Goal: Information Seeking & Learning: Learn about a topic

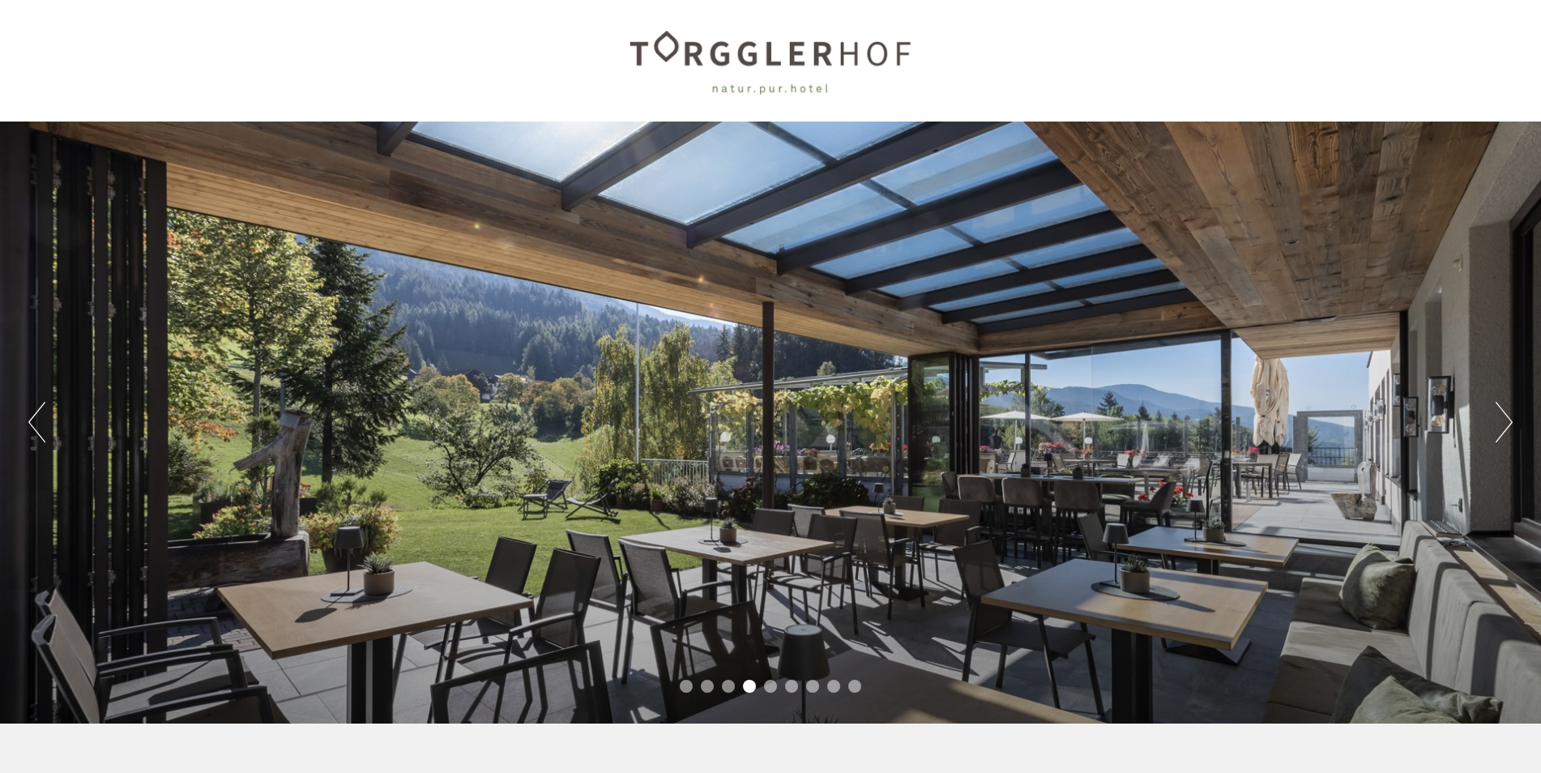
click at [1500, 433] on button "Next" at bounding box center [1504, 422] width 17 height 41
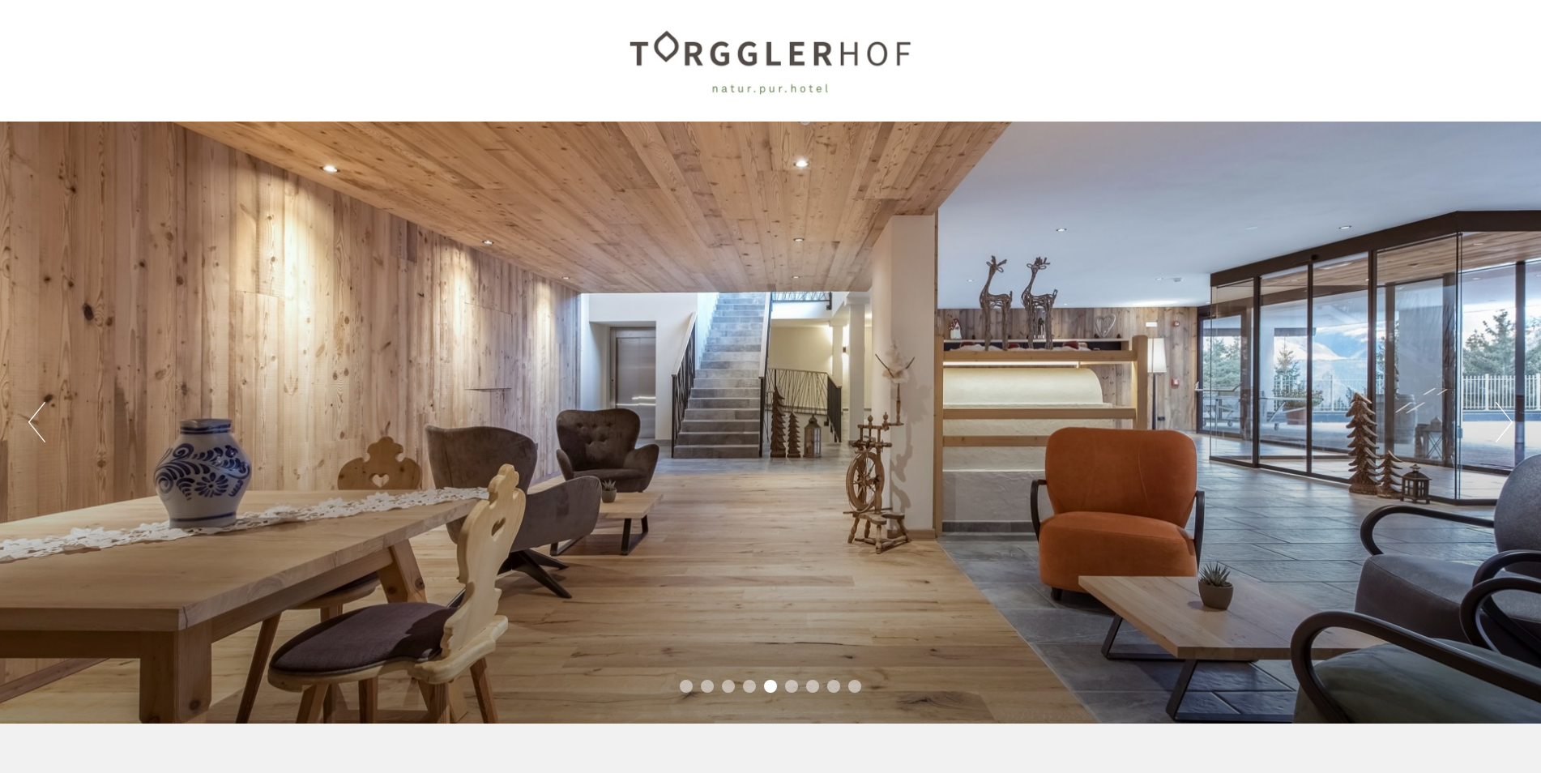
click at [1500, 433] on button "Next" at bounding box center [1504, 422] width 17 height 41
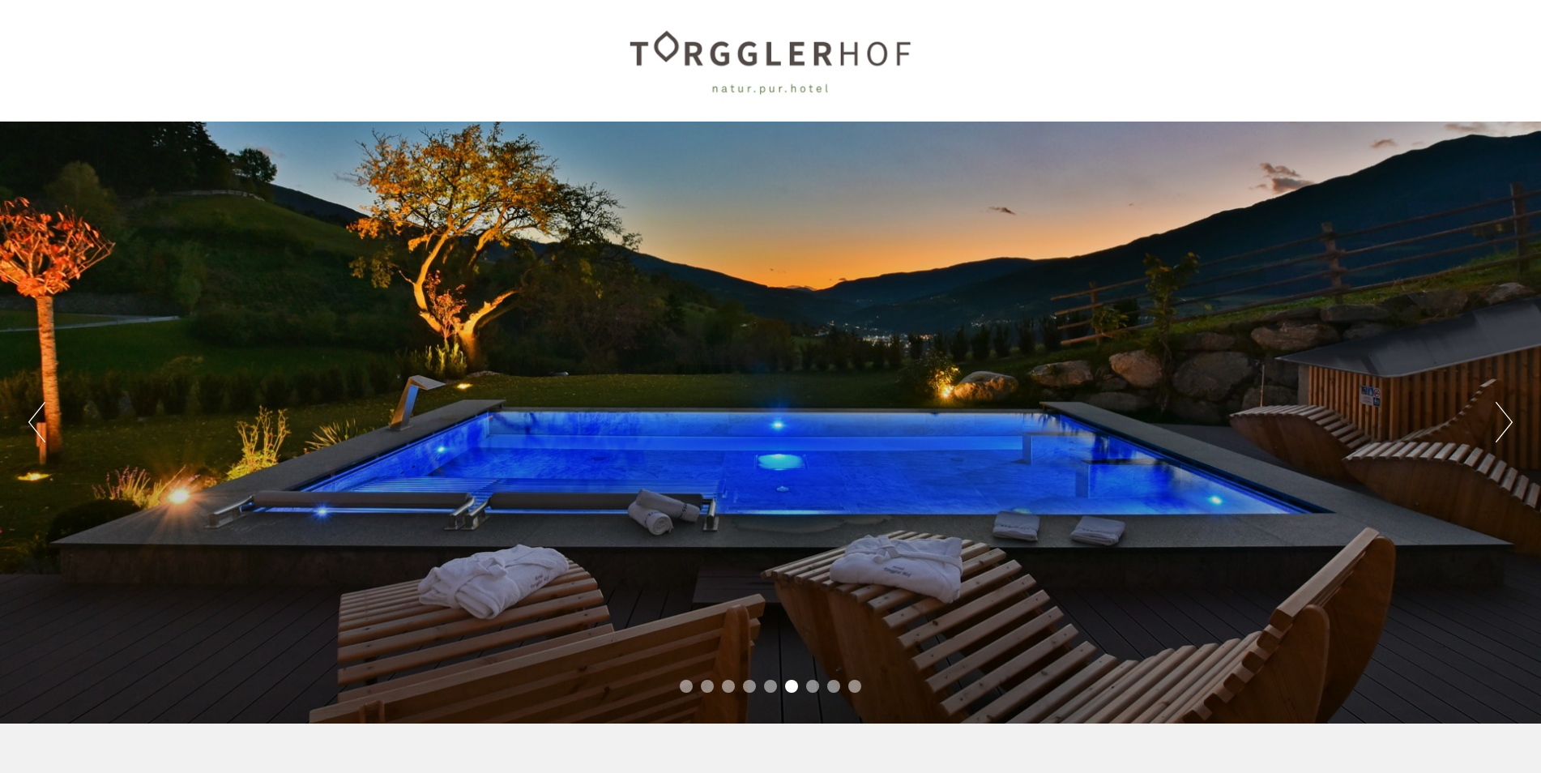
click at [1500, 433] on button "Next" at bounding box center [1504, 422] width 17 height 41
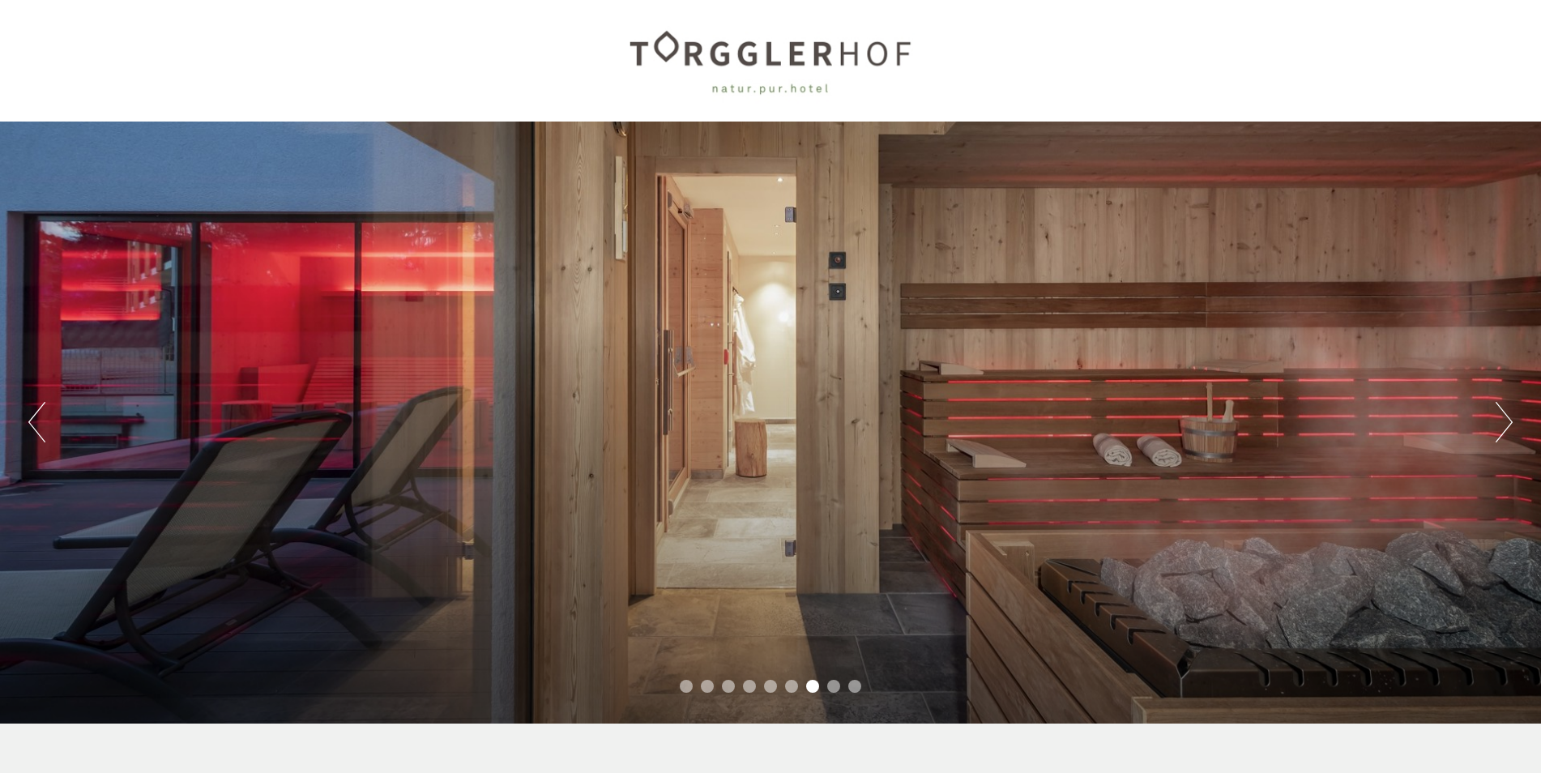
click at [1500, 433] on button "Next" at bounding box center [1504, 422] width 17 height 41
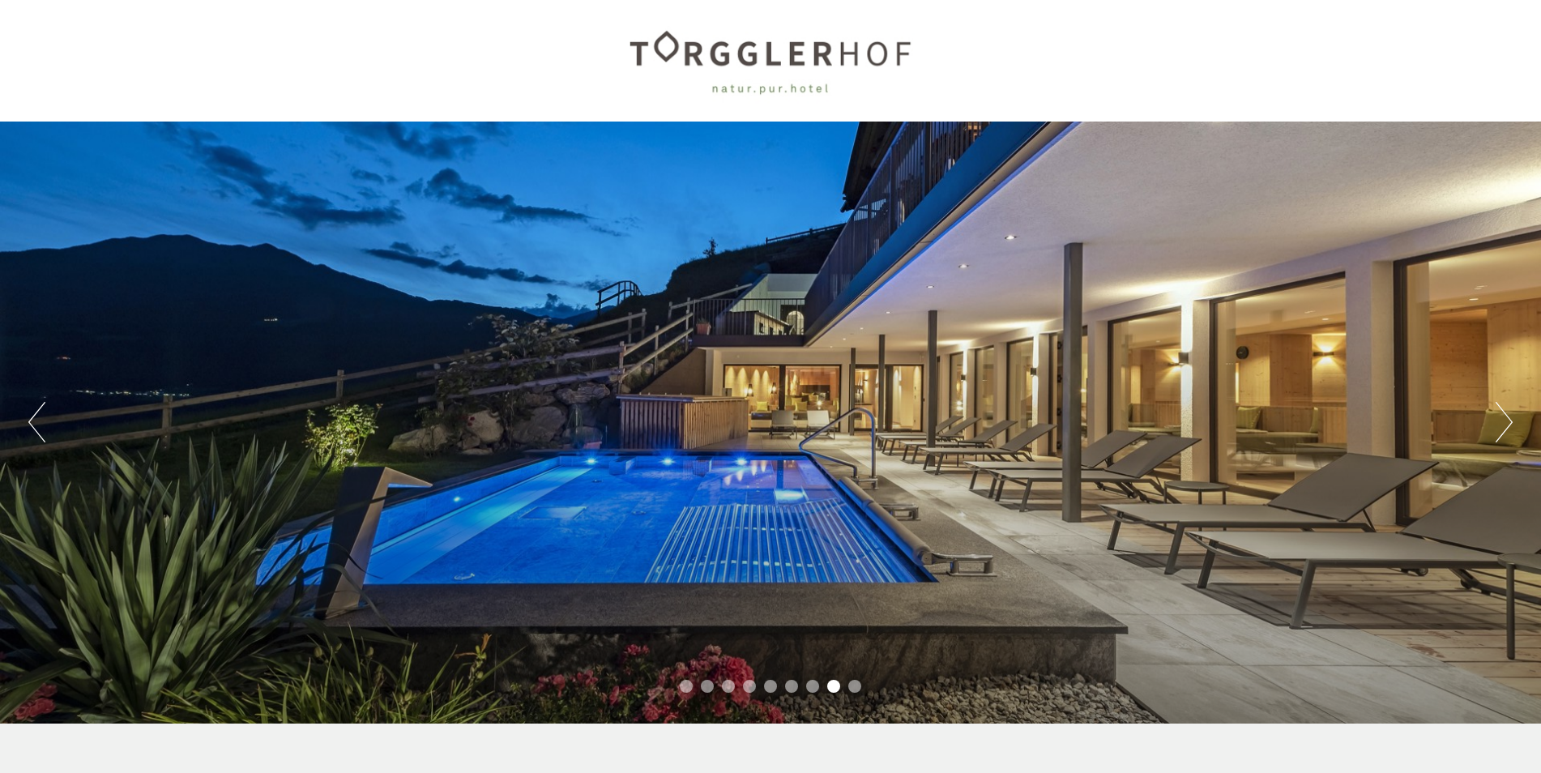
click at [1500, 433] on button "Next" at bounding box center [1504, 422] width 17 height 41
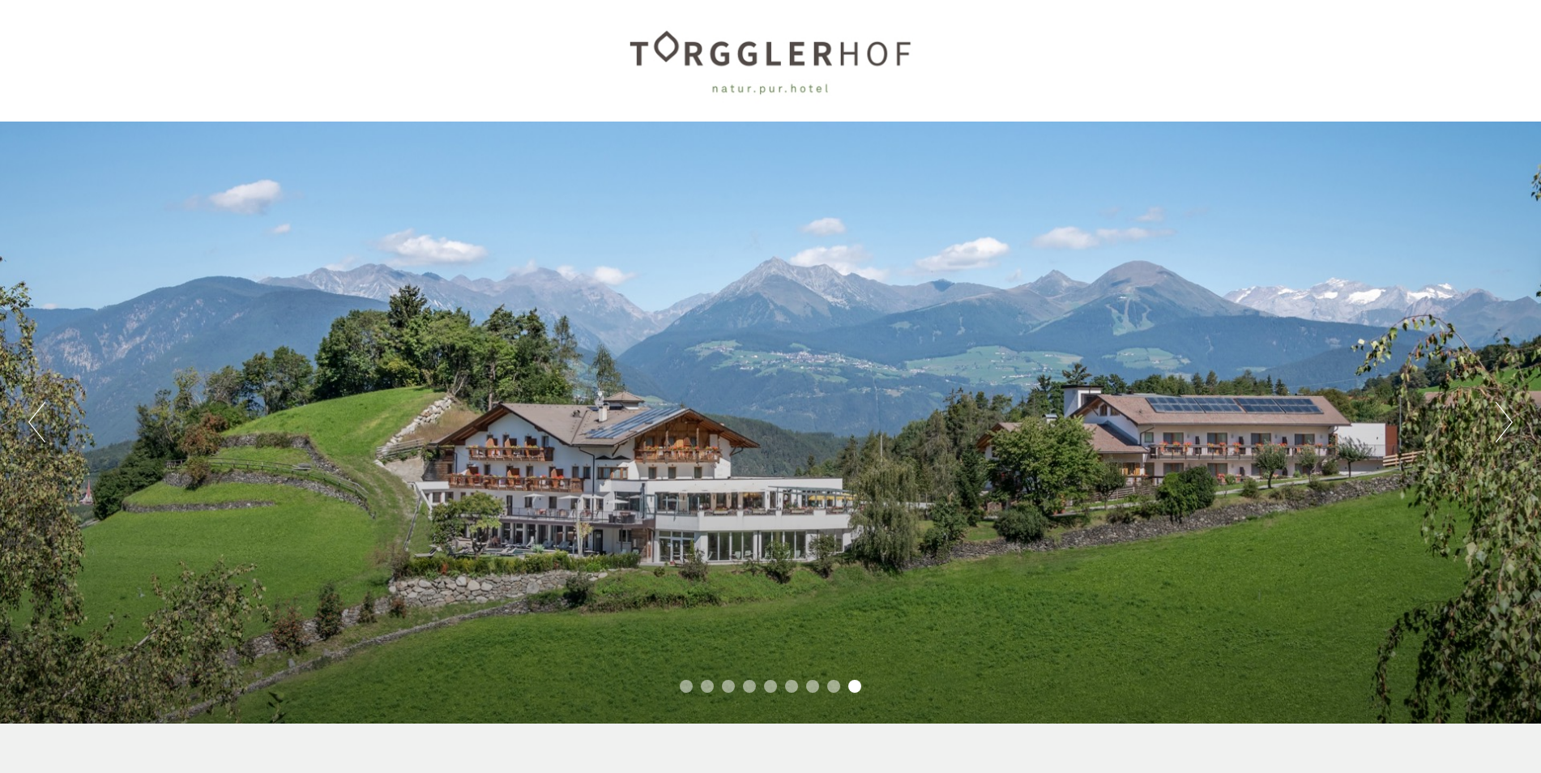
click at [1500, 433] on button "Next" at bounding box center [1504, 422] width 17 height 41
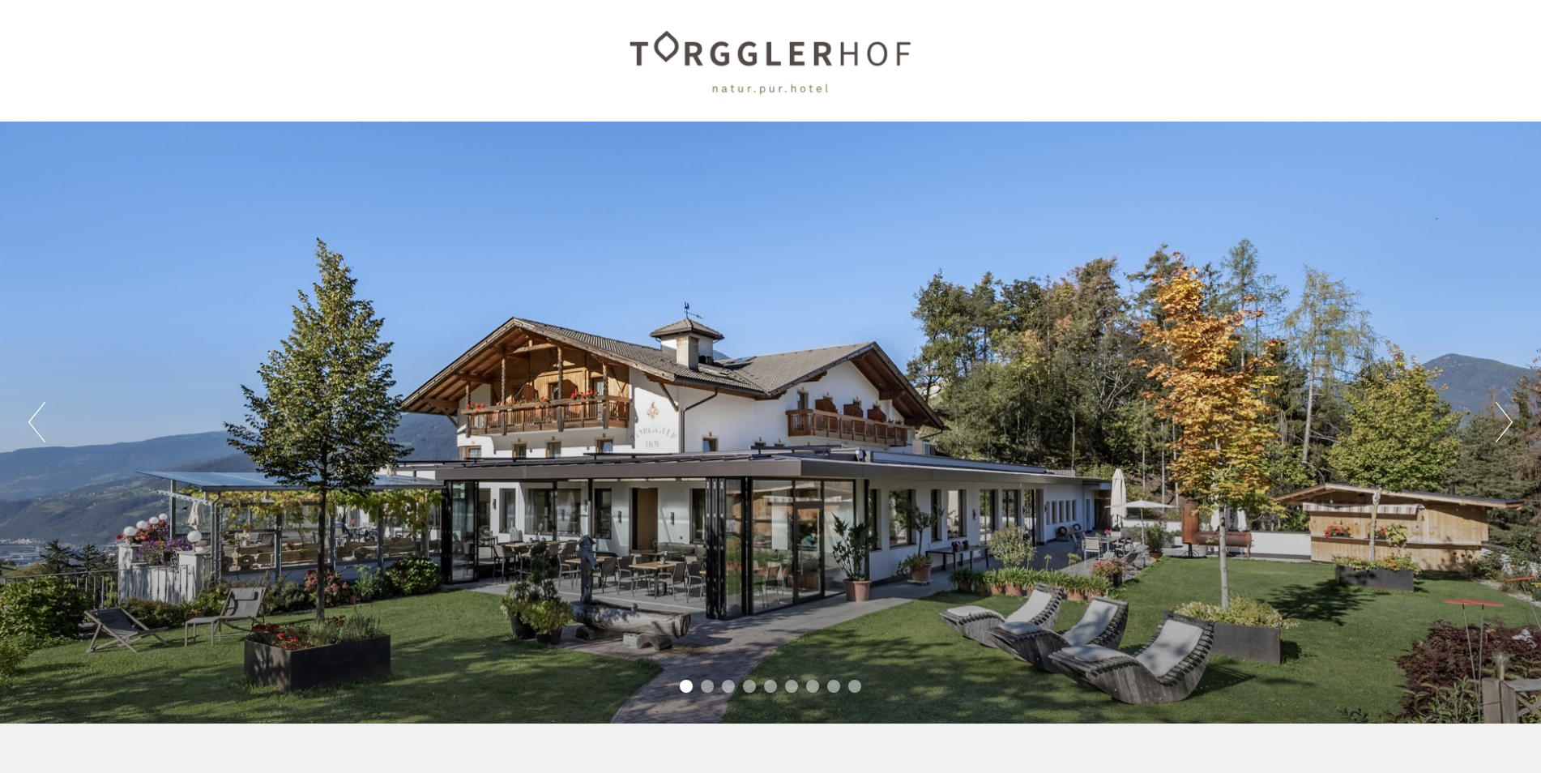
click at [1500, 433] on button "Next" at bounding box center [1504, 422] width 17 height 41
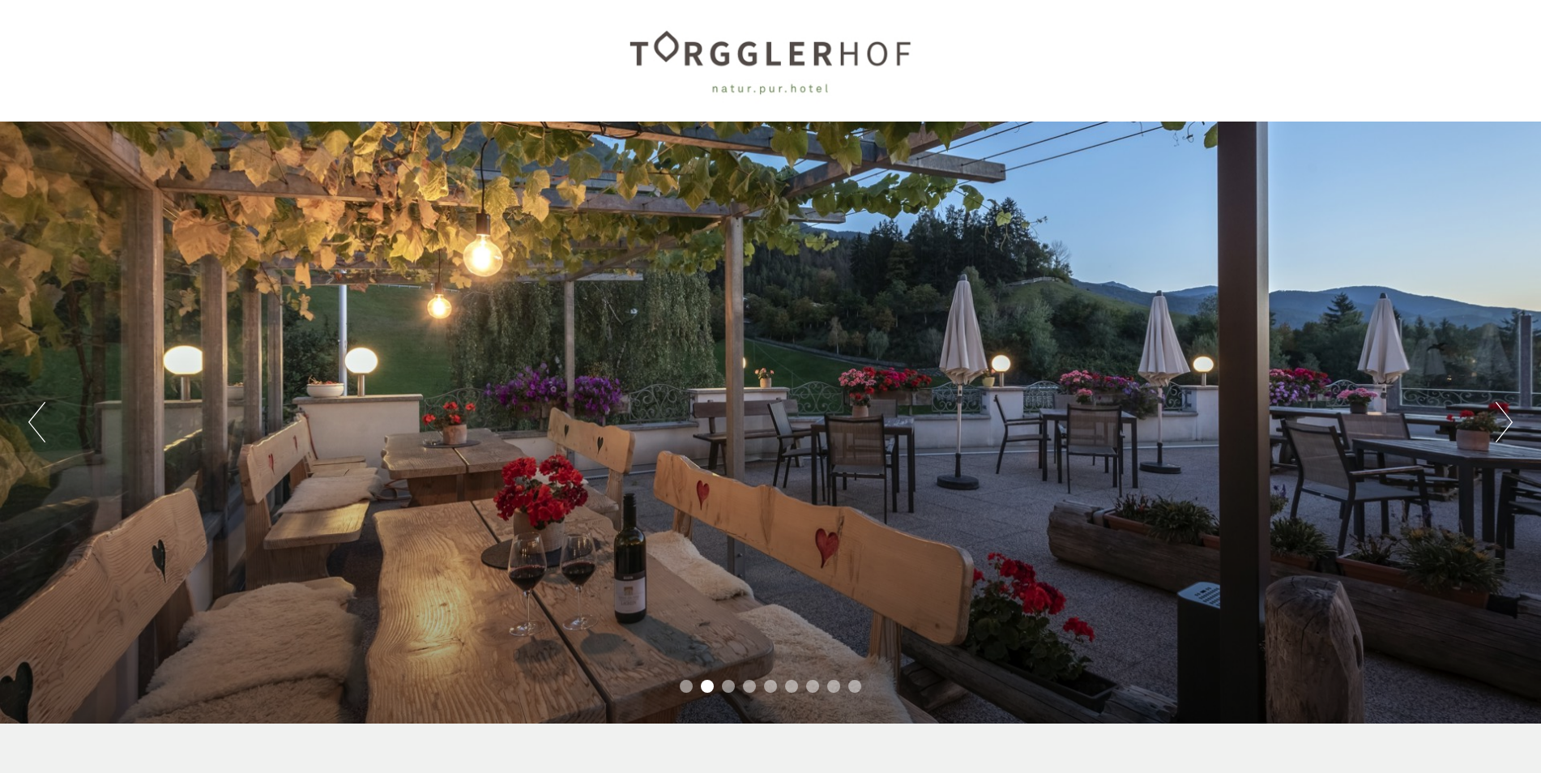
click at [1500, 433] on button "Next" at bounding box center [1504, 422] width 17 height 41
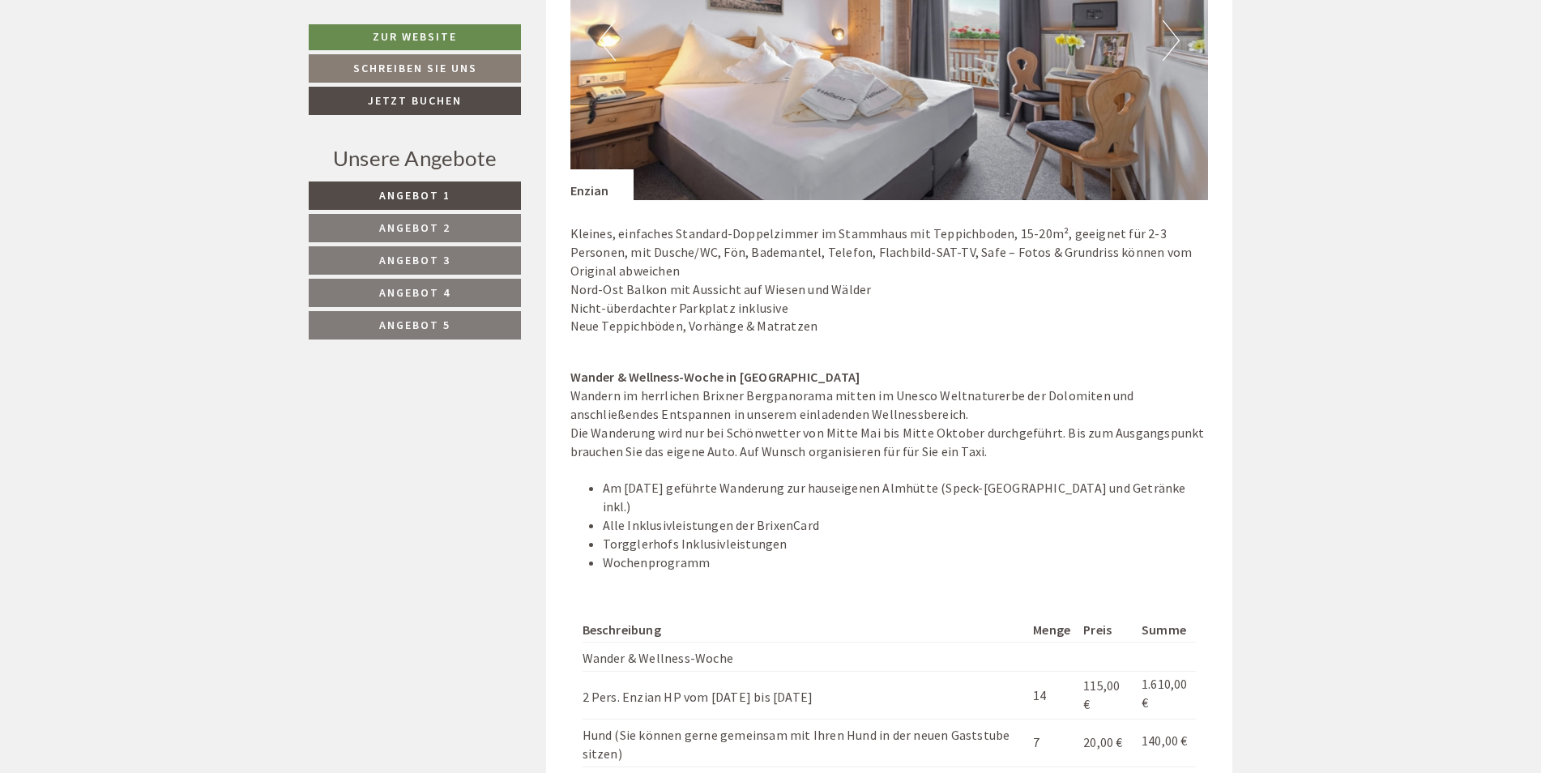
scroll to position [1458, 0]
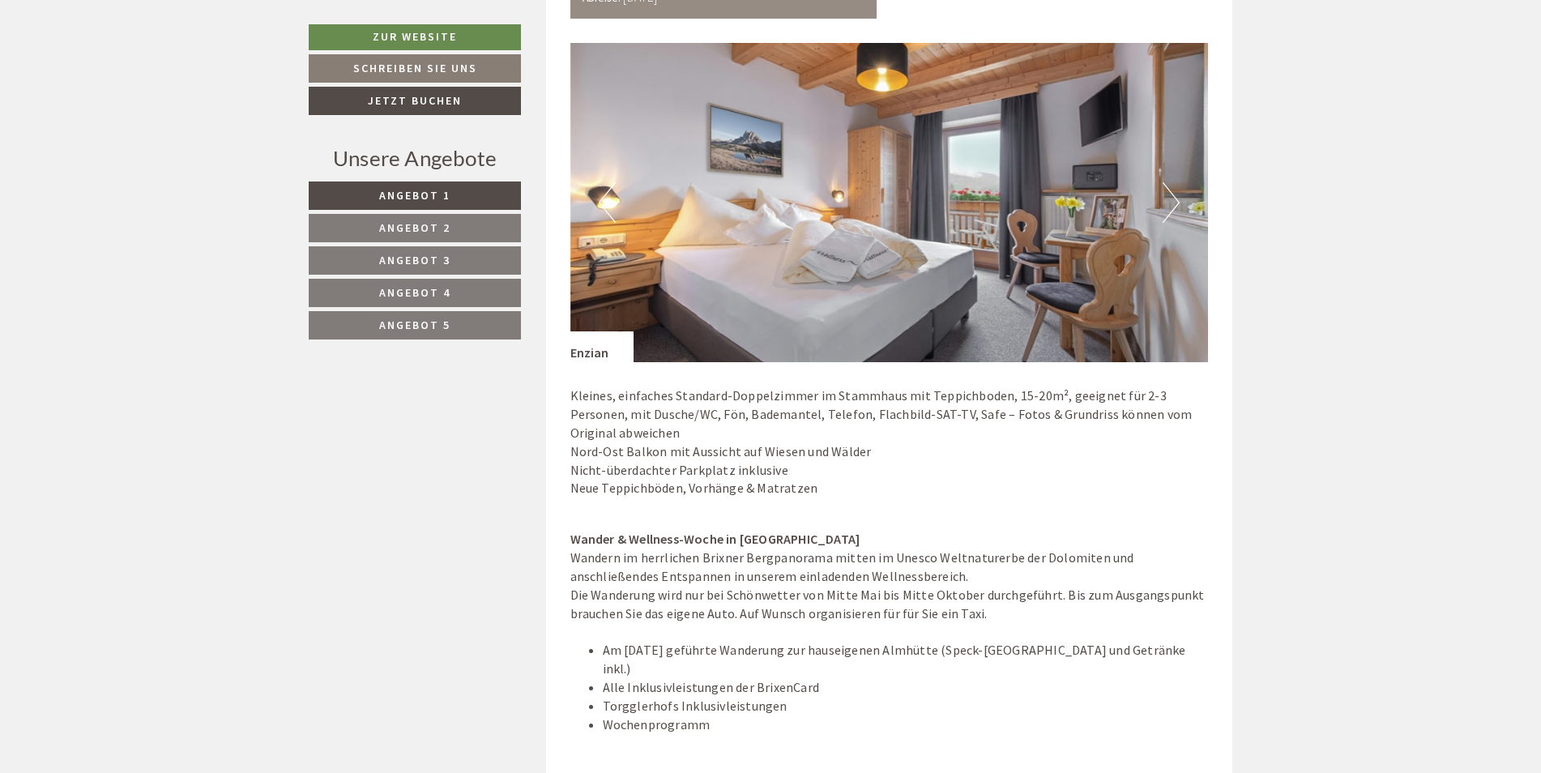
click at [1172, 203] on button "Next" at bounding box center [1171, 202] width 17 height 41
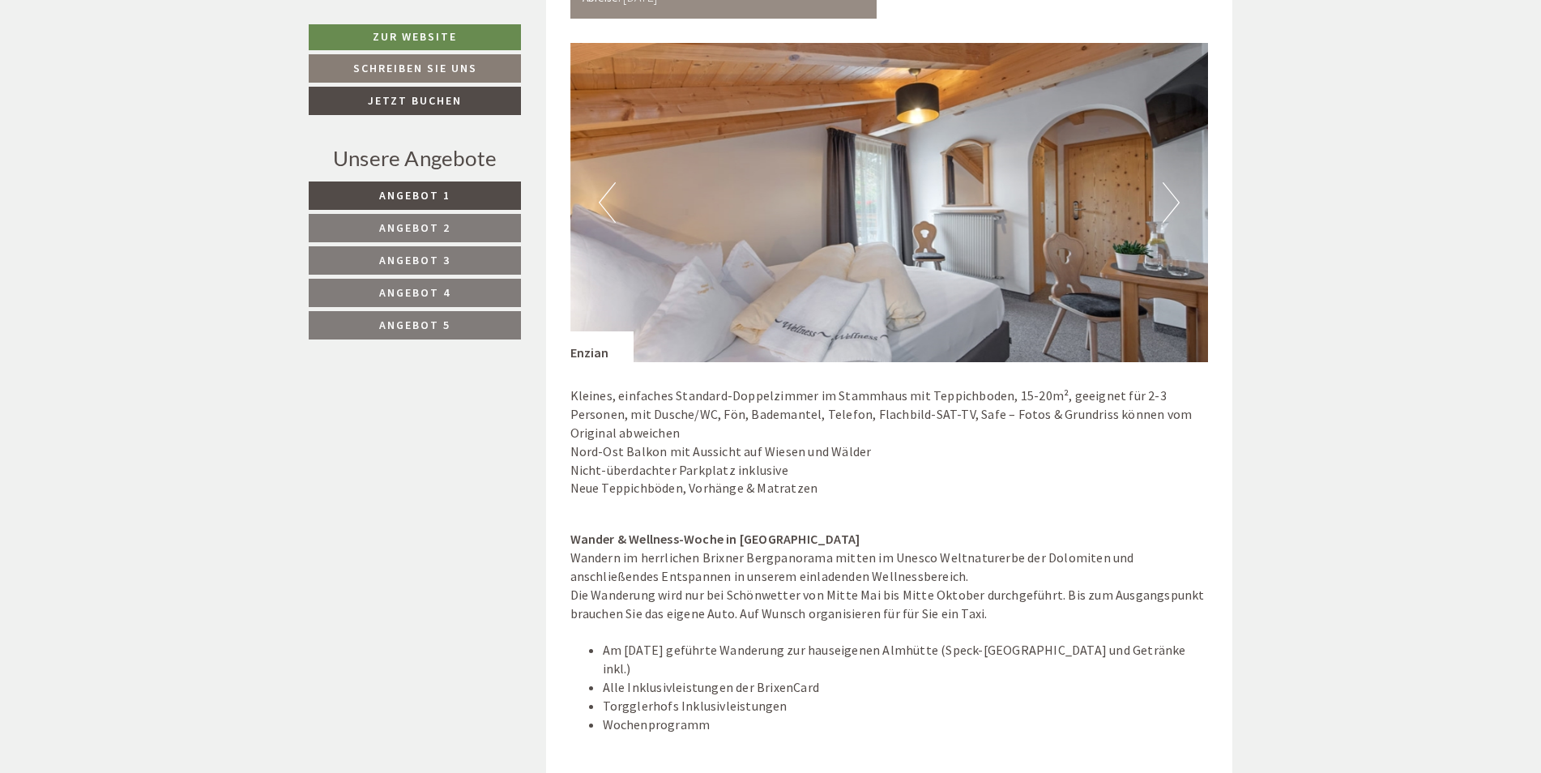
click at [1172, 203] on button "Next" at bounding box center [1171, 202] width 17 height 41
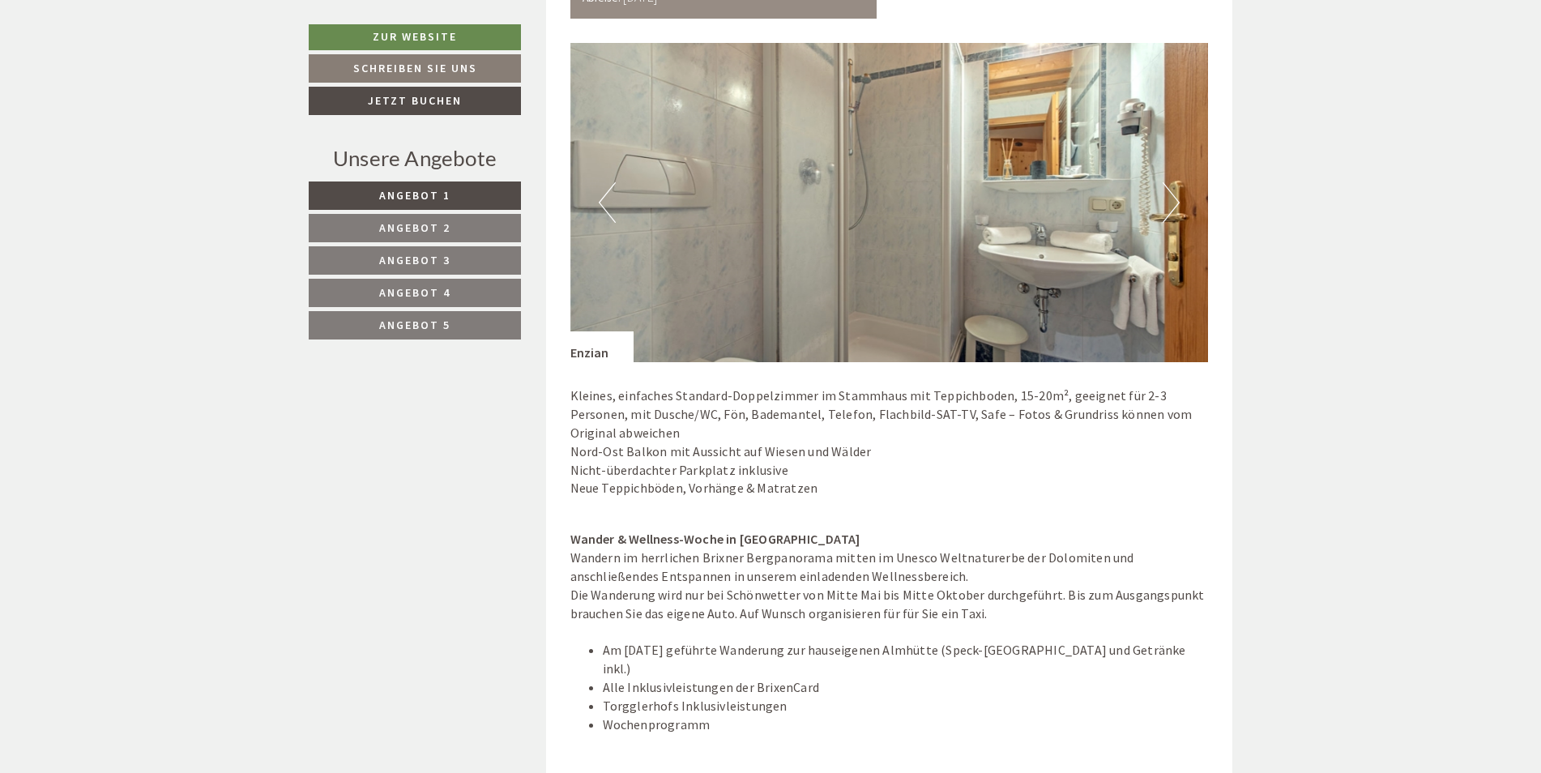
click at [1172, 203] on button "Next" at bounding box center [1171, 202] width 17 height 41
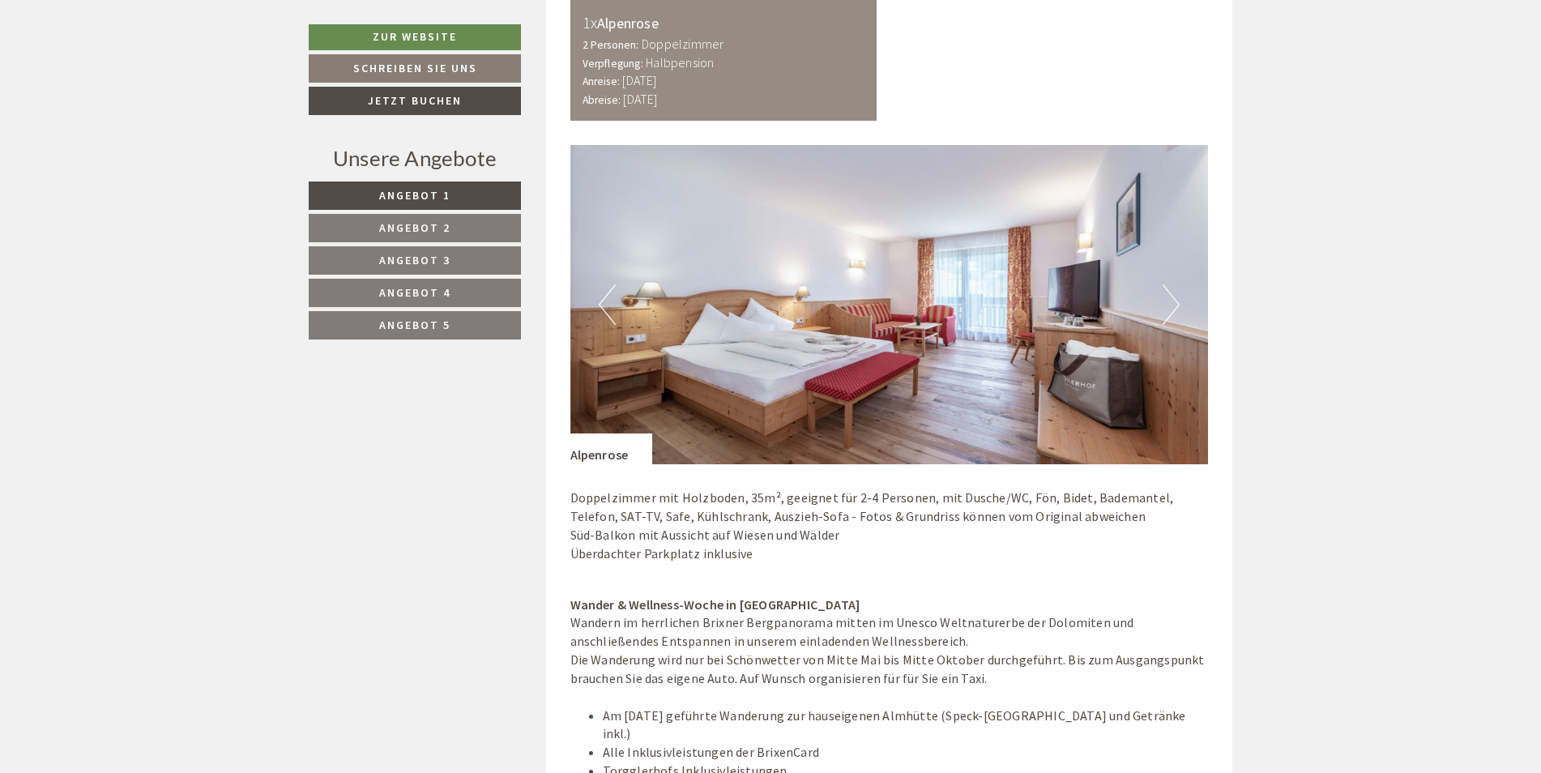
scroll to position [2917, 0]
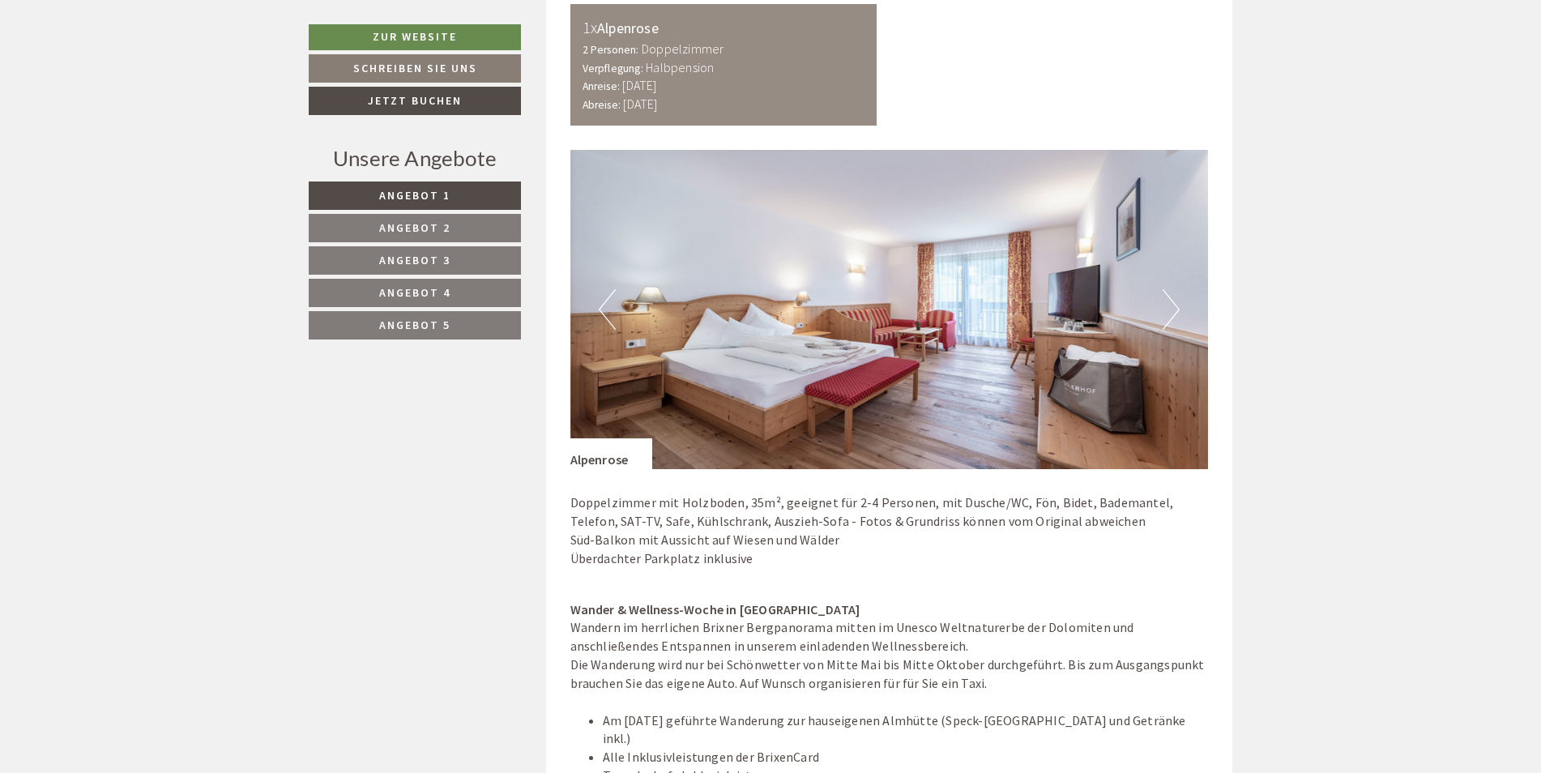
click at [1173, 300] on button "Next" at bounding box center [1171, 309] width 17 height 41
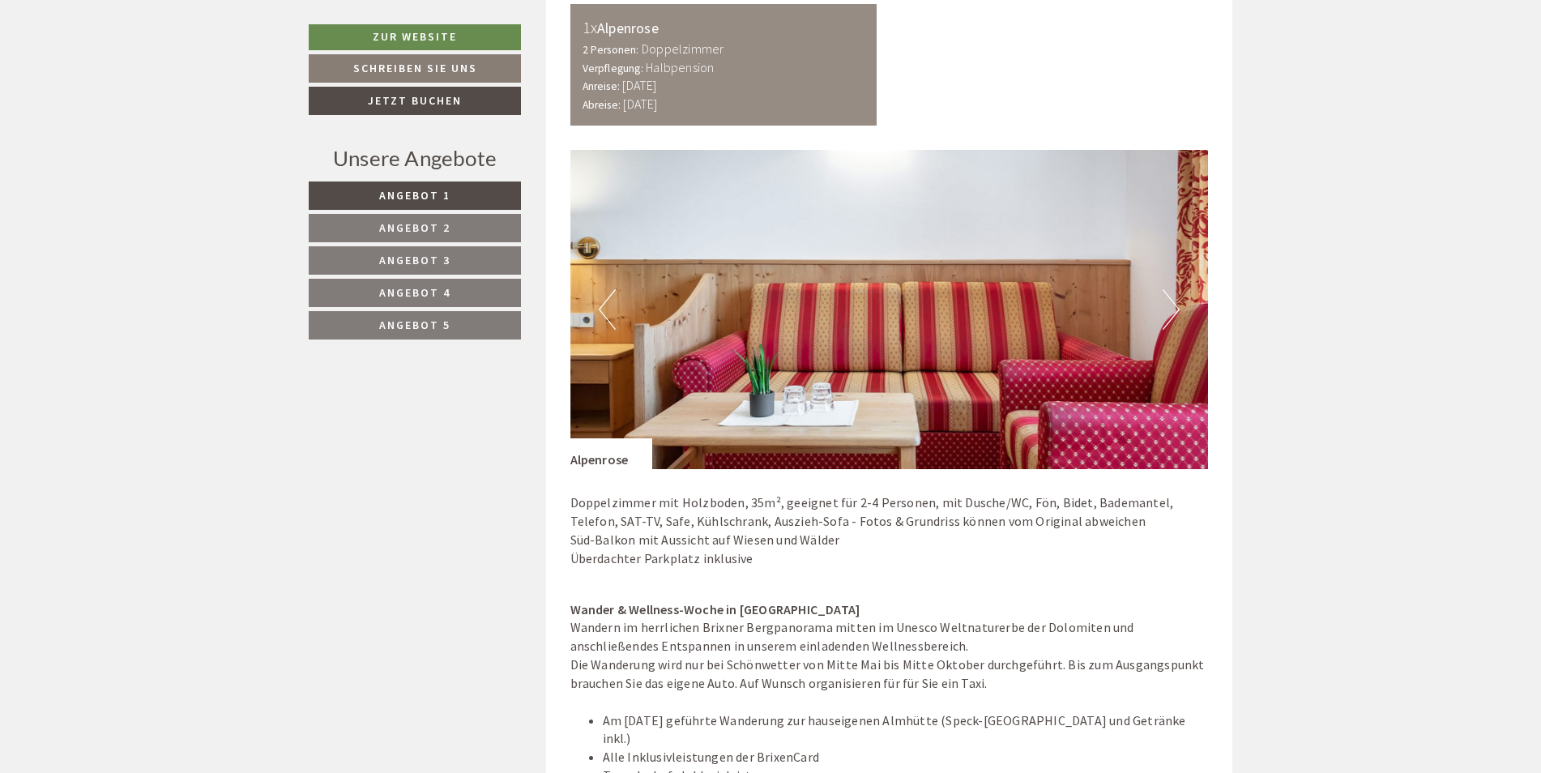
click at [1171, 299] on button "Next" at bounding box center [1171, 309] width 17 height 41
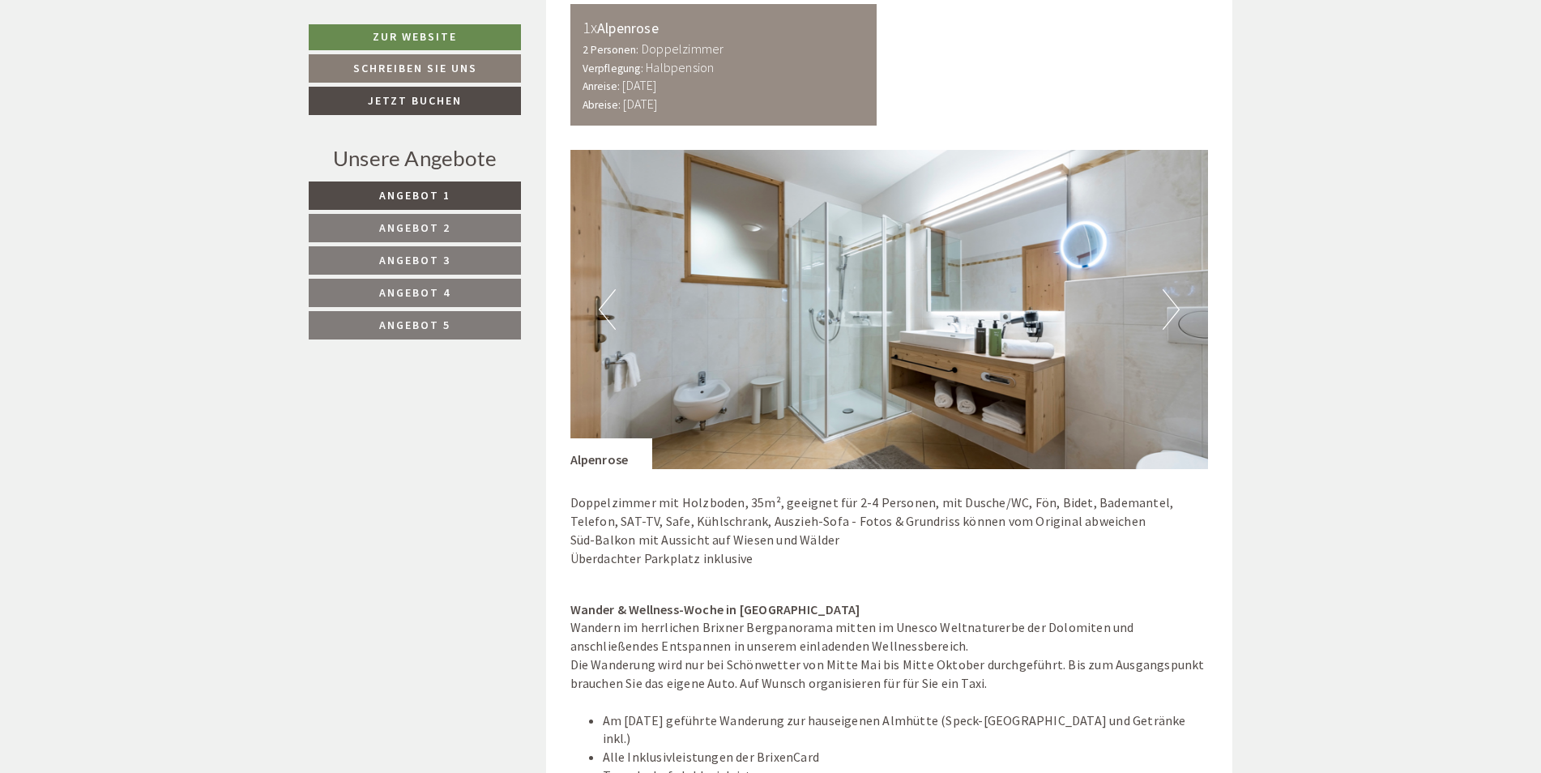
click at [1171, 299] on button "Next" at bounding box center [1171, 309] width 17 height 41
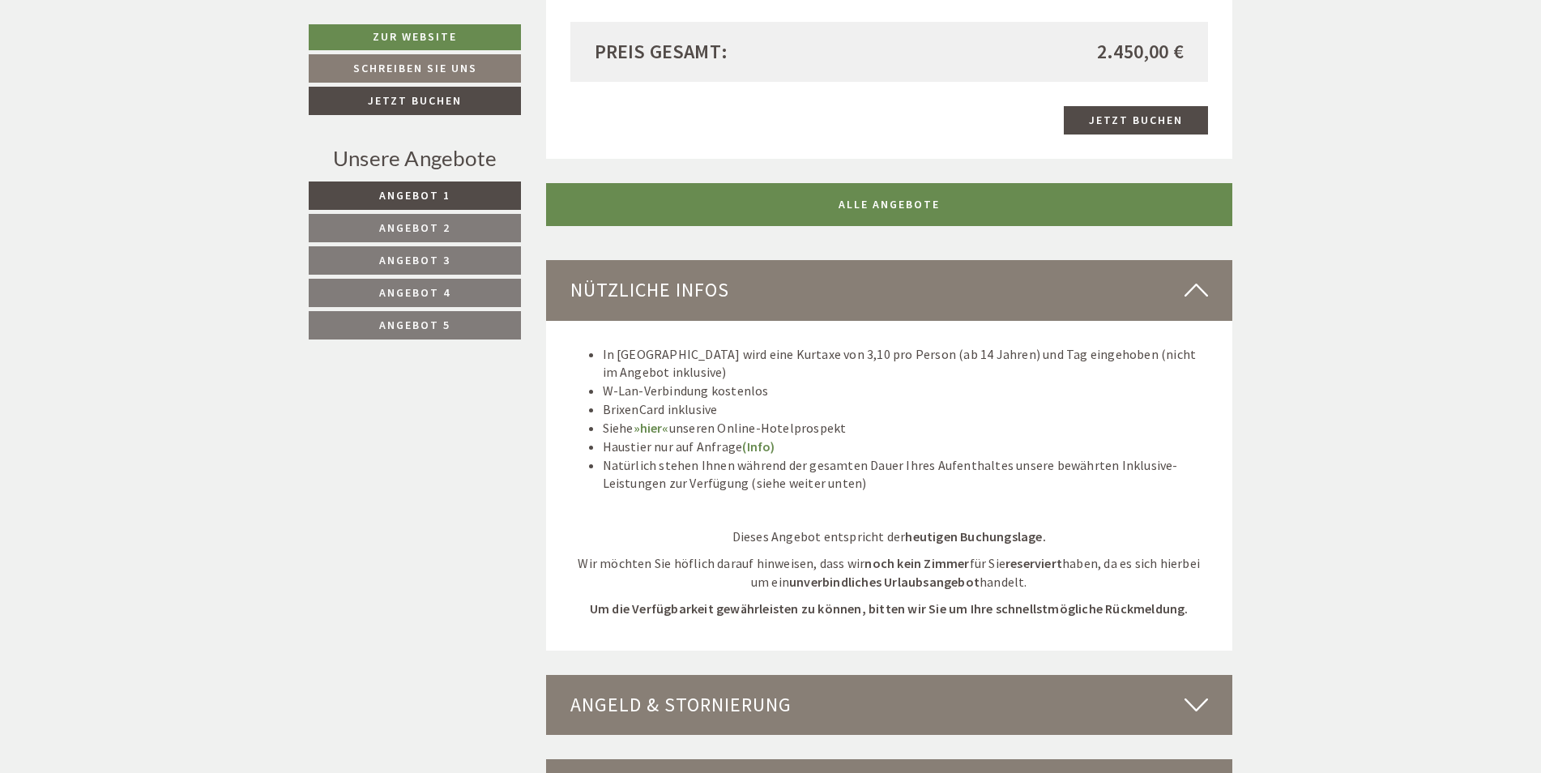
scroll to position [5590, 0]
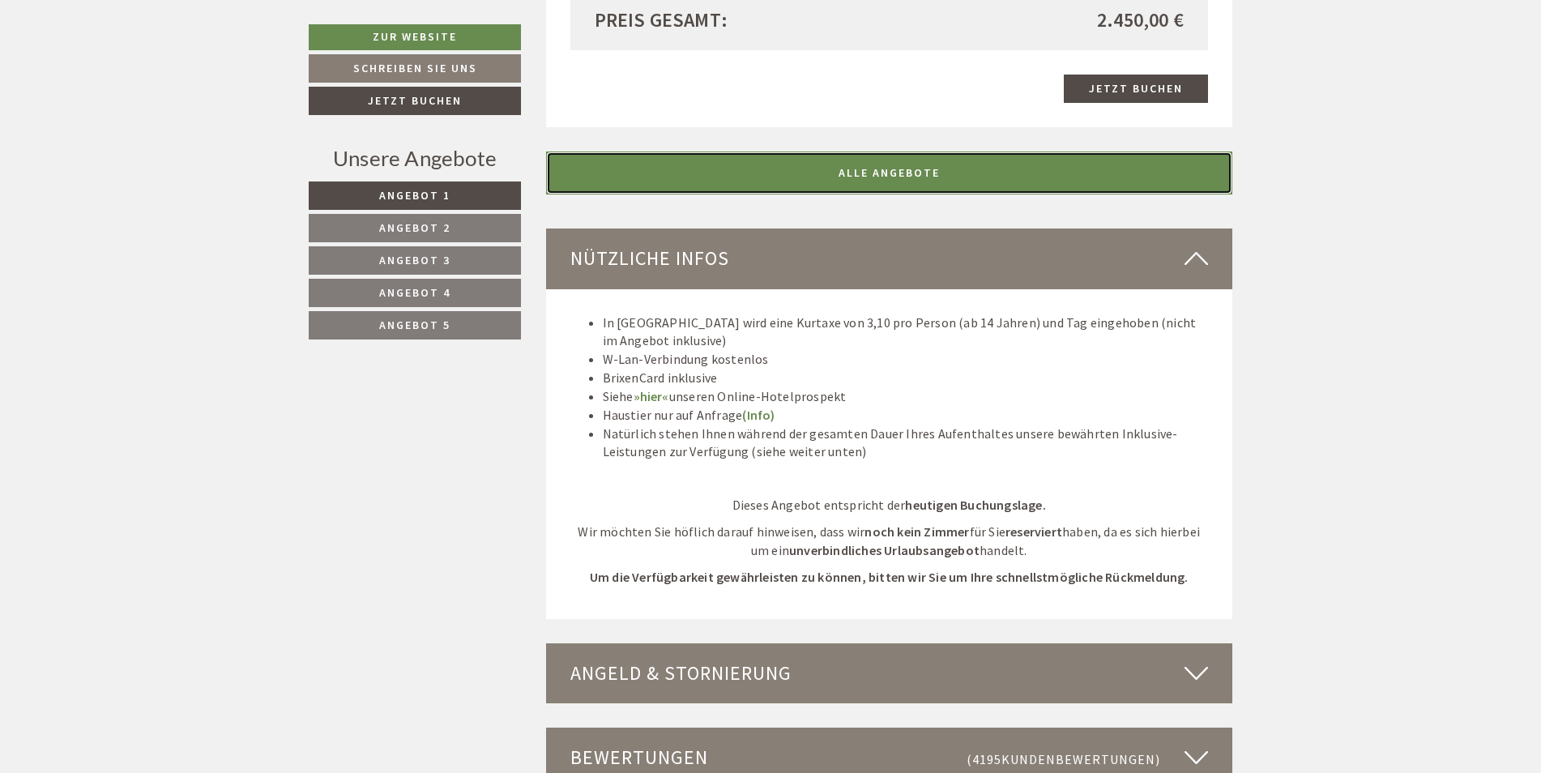
click at [794, 152] on link "ALLE ANGEBOTE" at bounding box center [889, 173] width 687 height 43
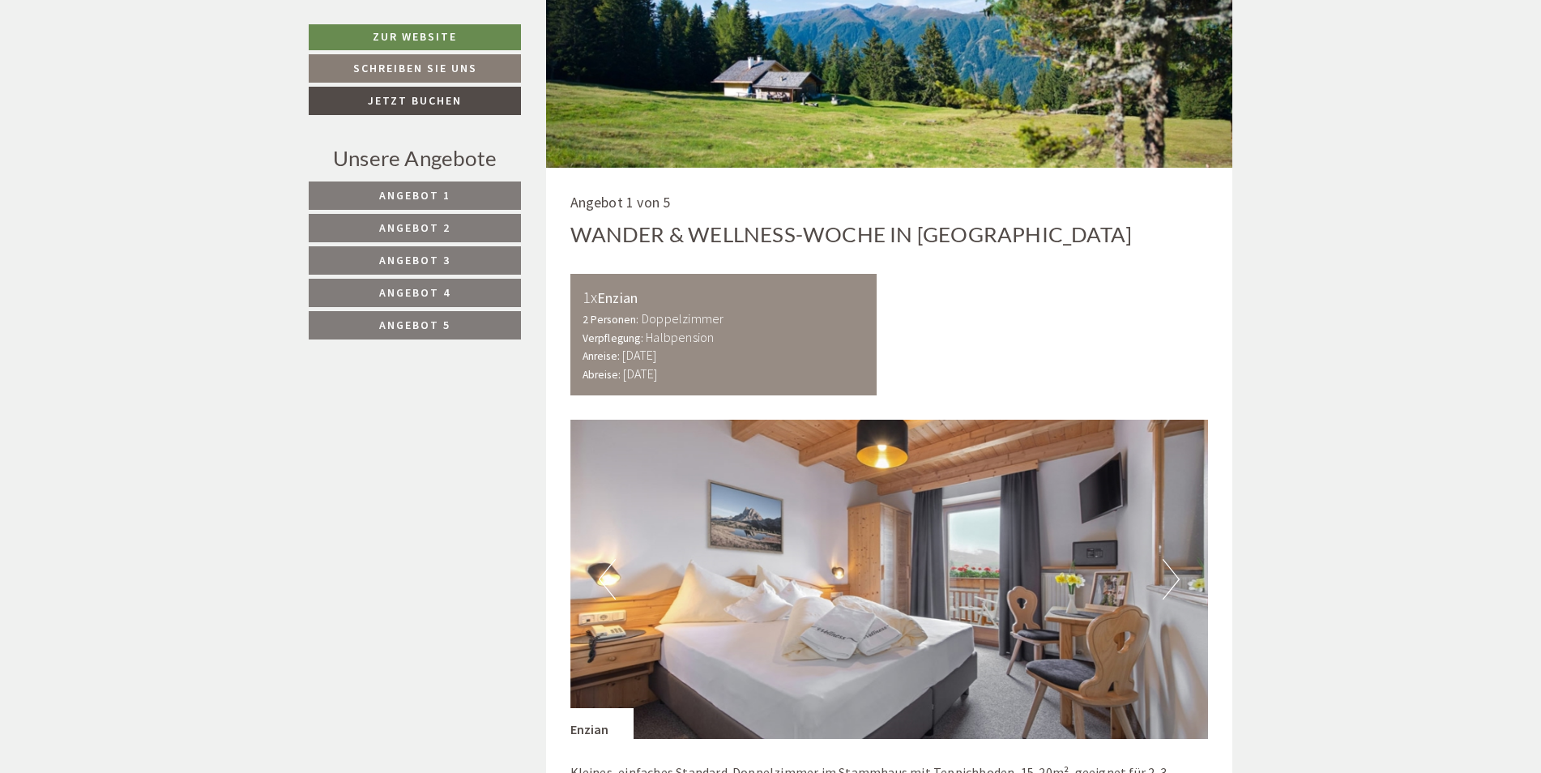
scroll to position [1224, 0]
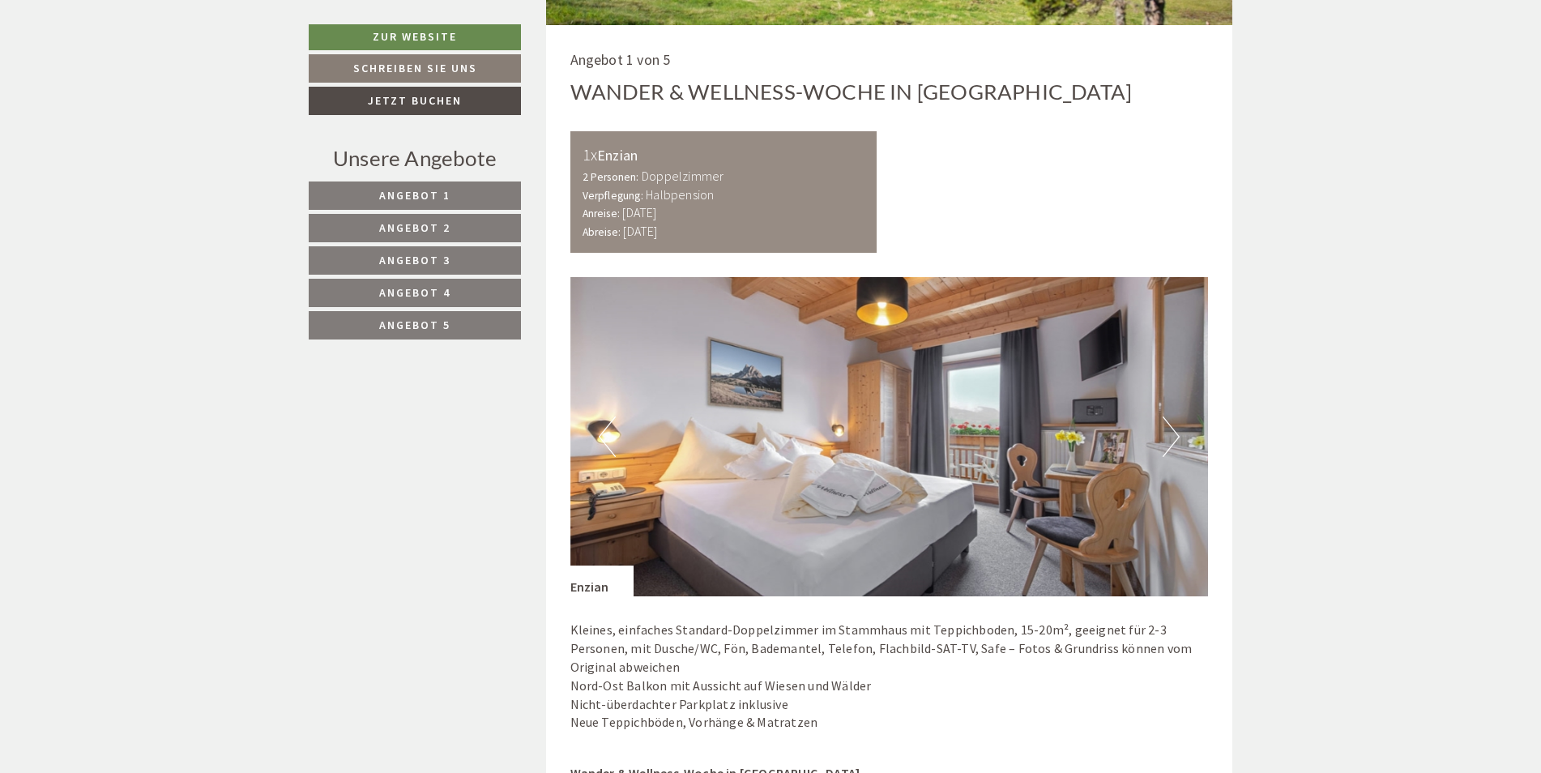
click at [431, 301] on link "Angebot 4" at bounding box center [415, 293] width 212 height 28
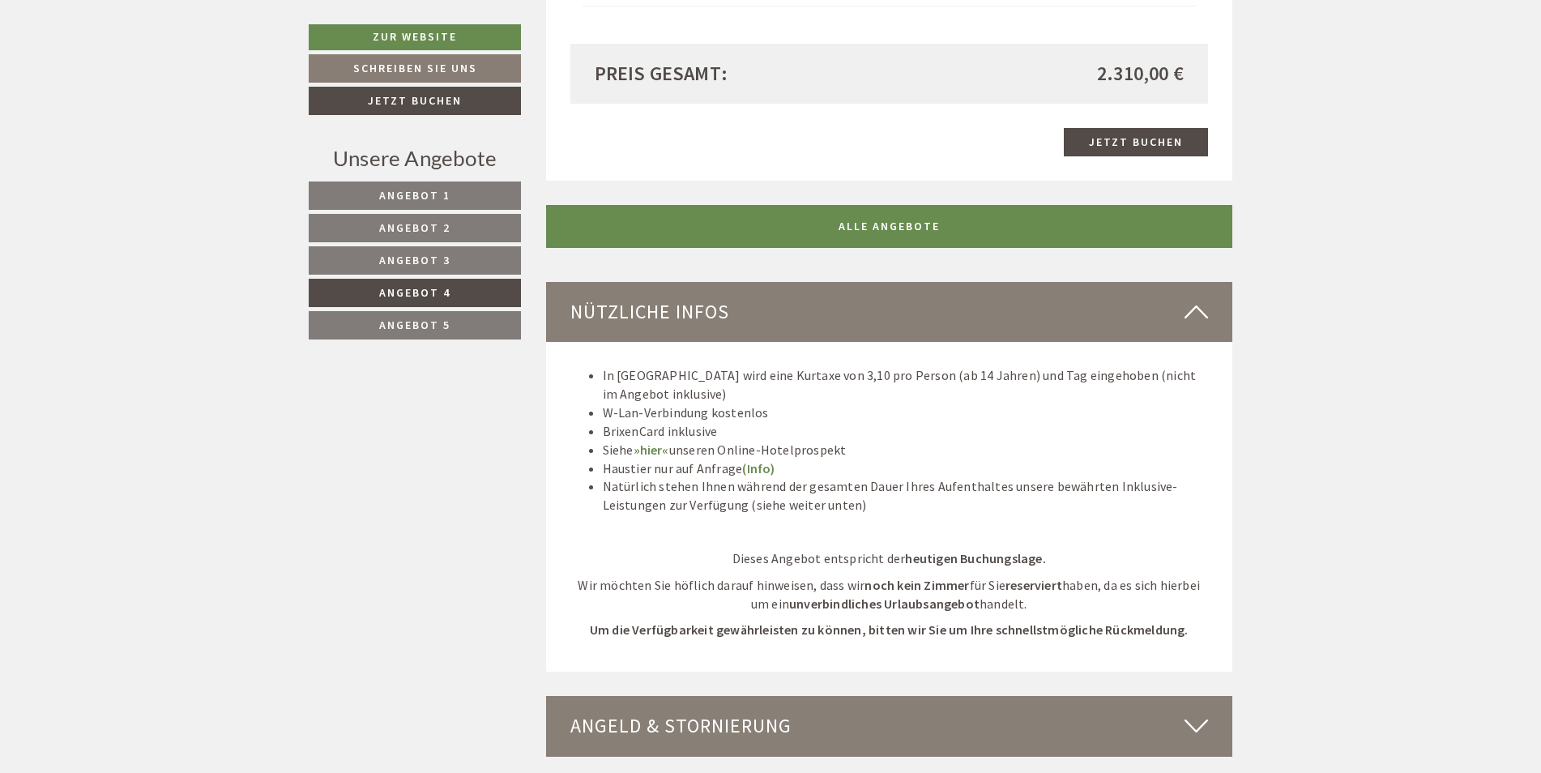
scroll to position [2278, 0]
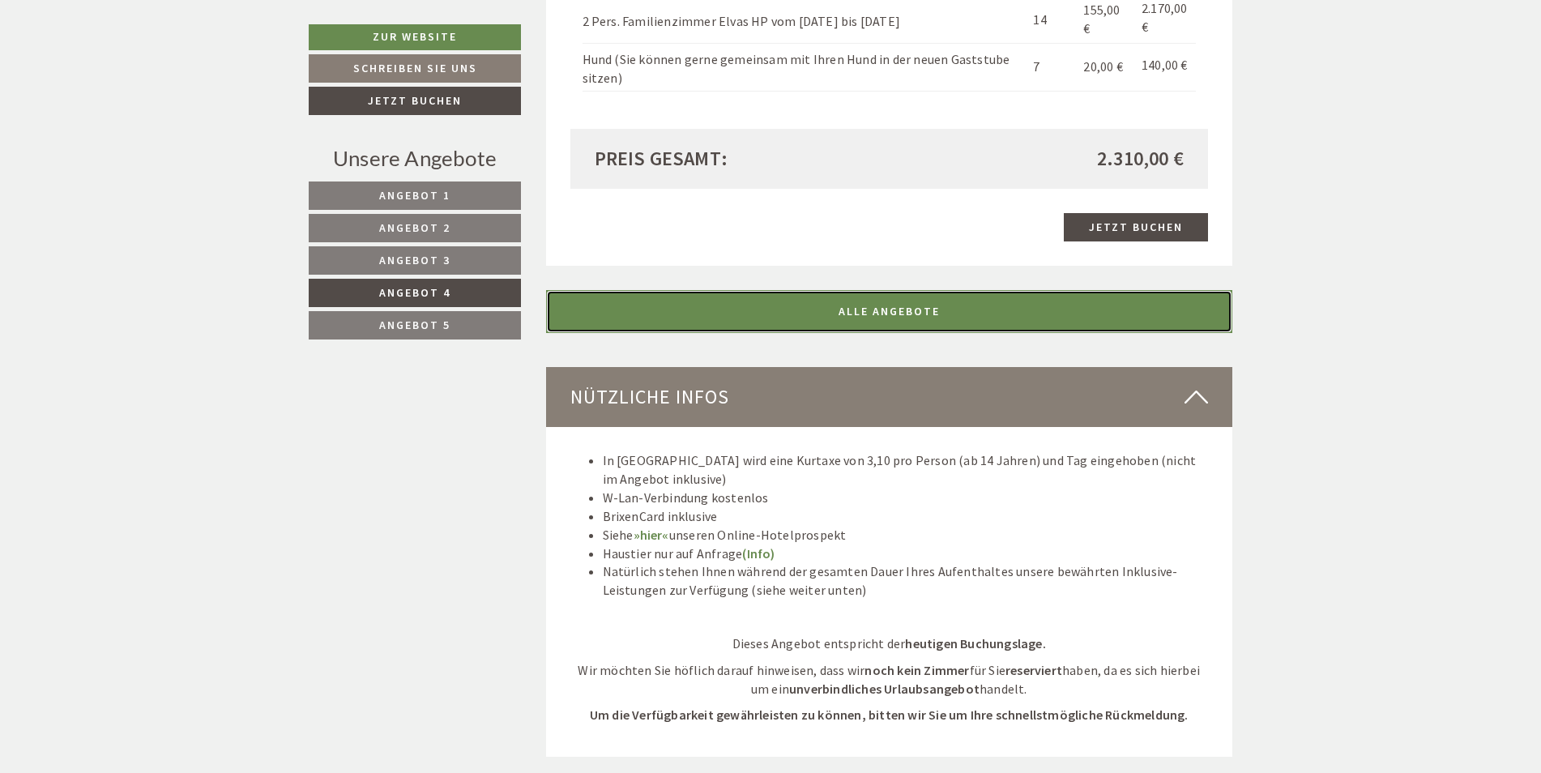
click at [890, 294] on link "ALLE ANGEBOTE" at bounding box center [889, 311] width 687 height 43
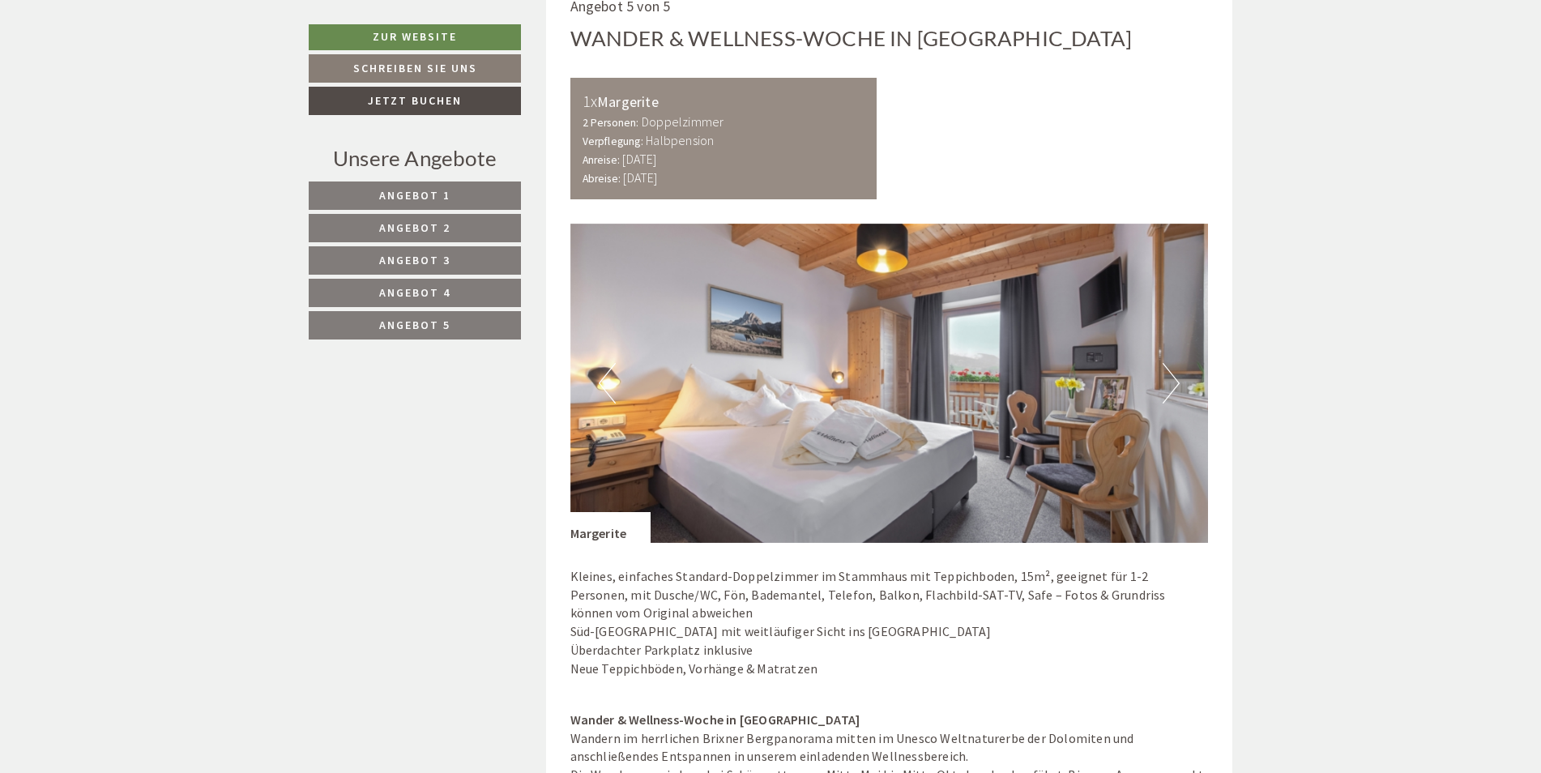
scroll to position [7463, 0]
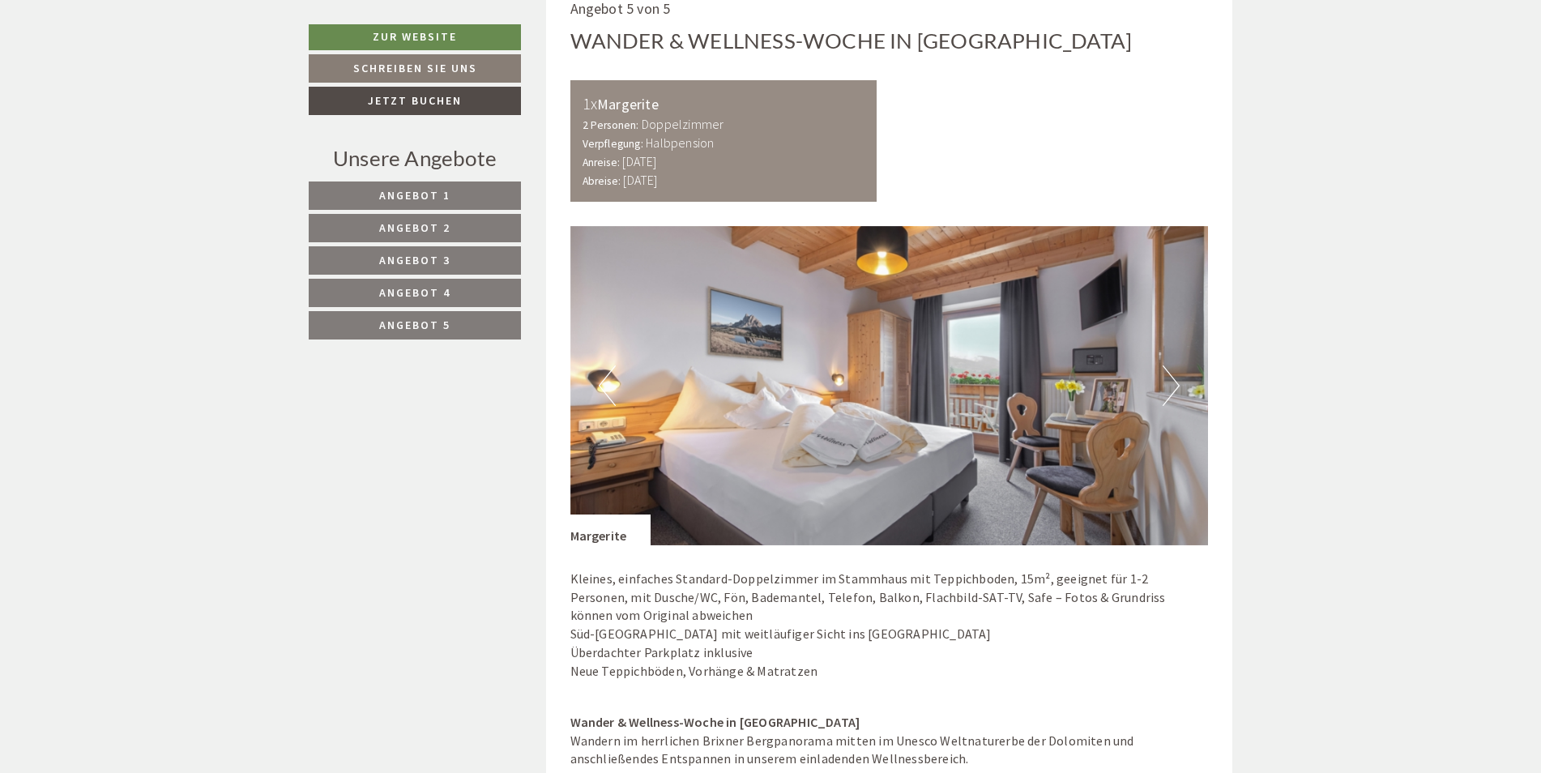
click at [1171, 365] on button "Next" at bounding box center [1171, 385] width 17 height 41
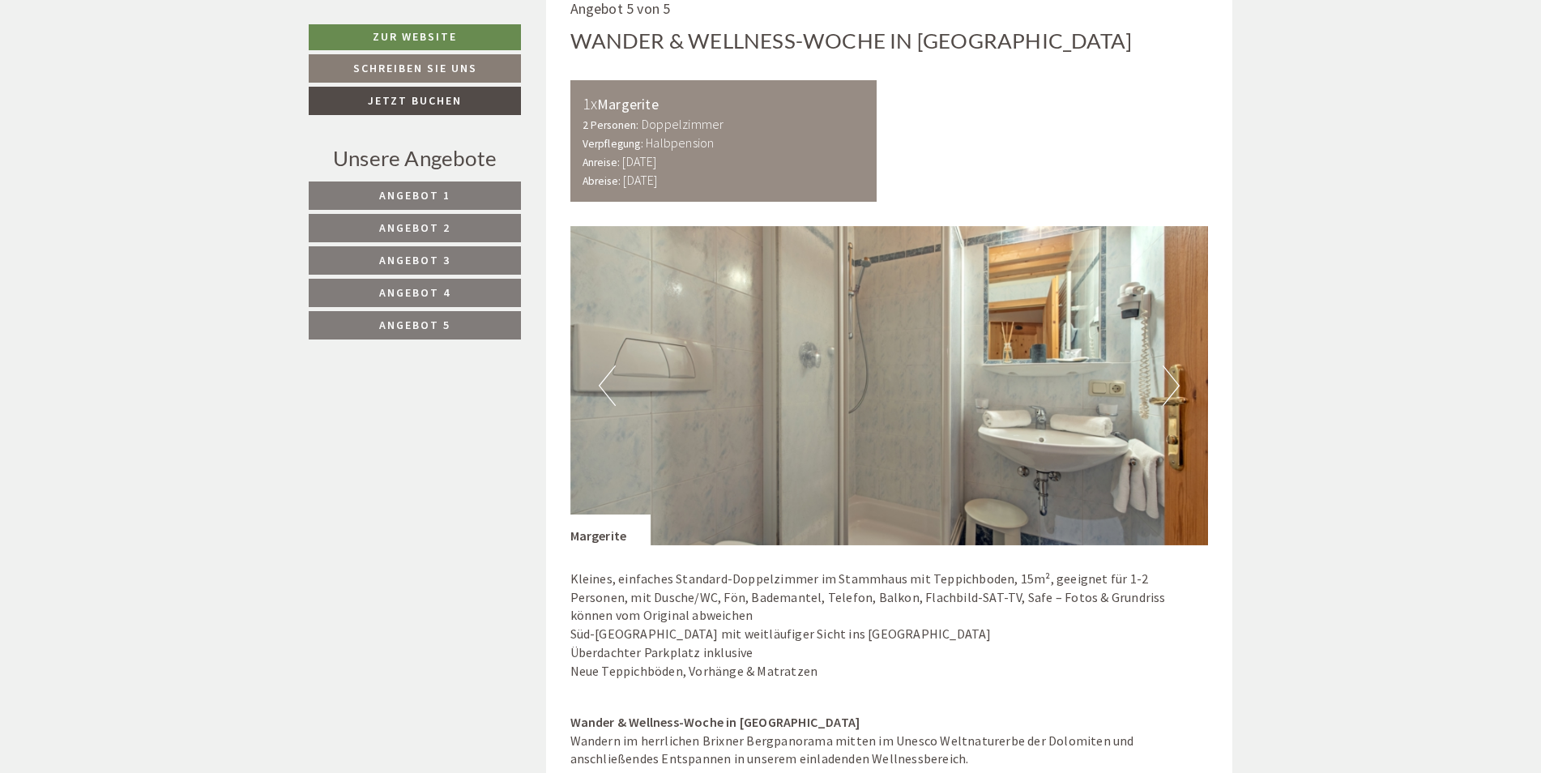
click at [1171, 365] on button "Next" at bounding box center [1171, 385] width 17 height 41
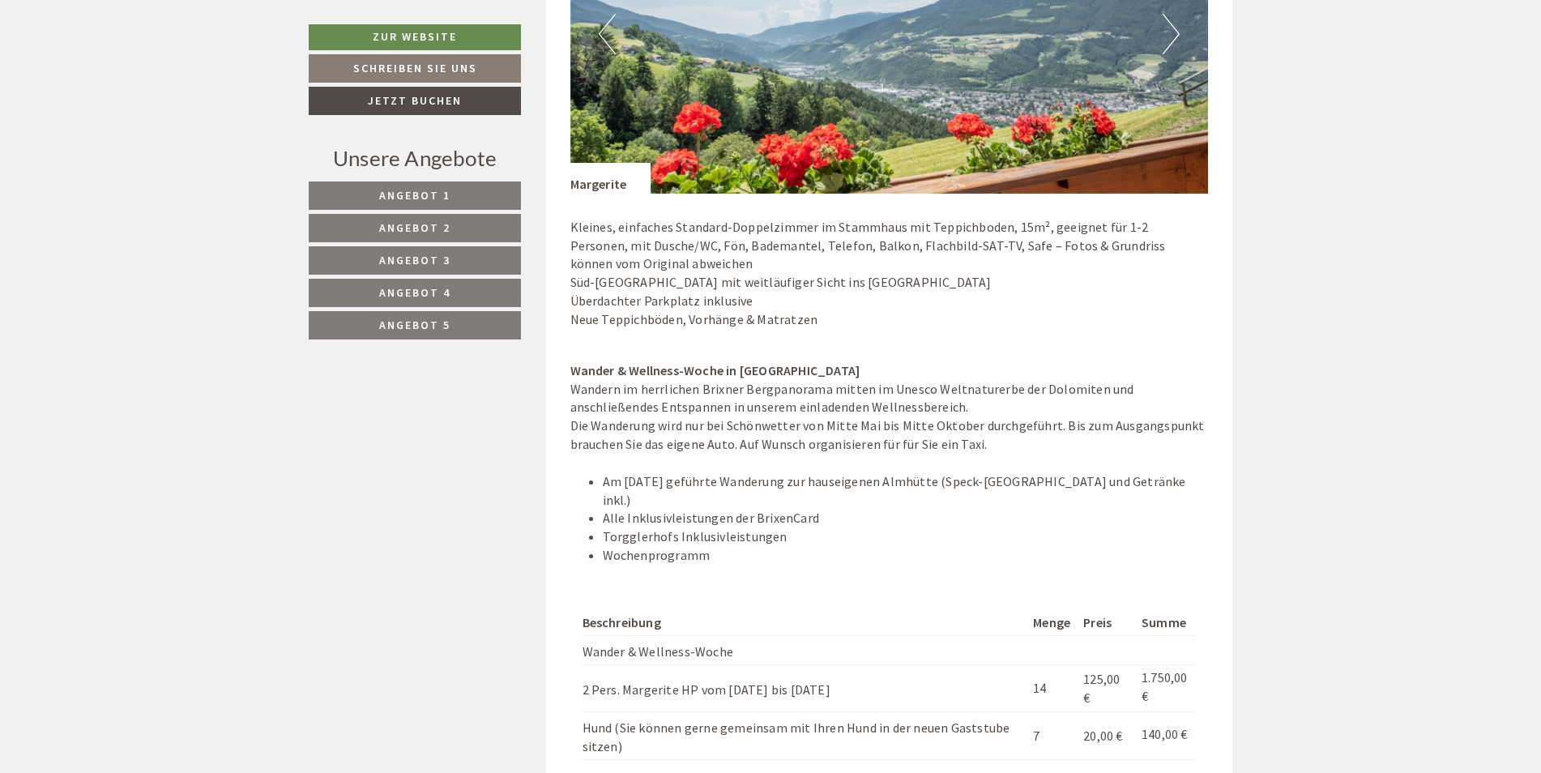
scroll to position [7840, 0]
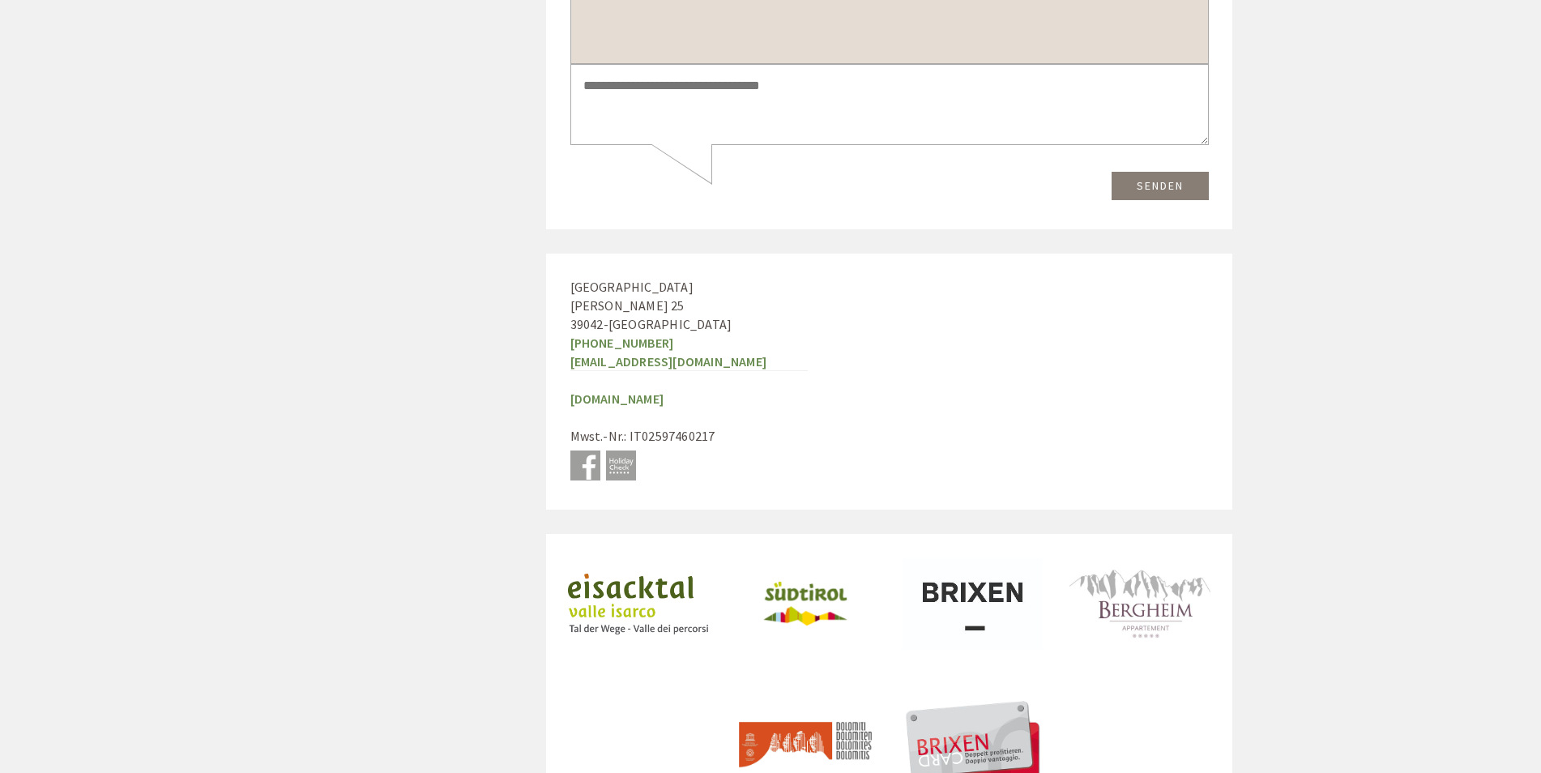
scroll to position [7809, 0]
